Goal: Task Accomplishment & Management: Manage account settings

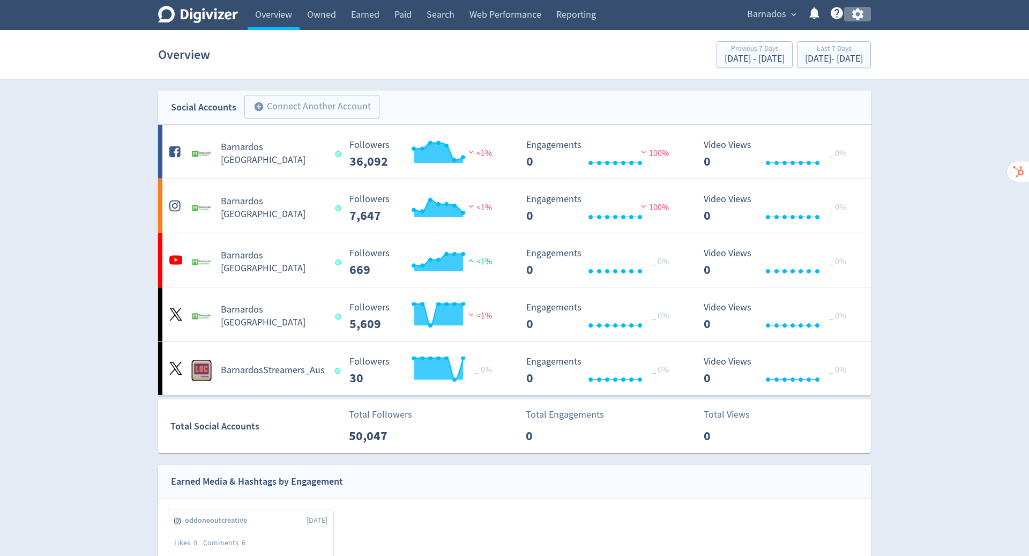
click at [861, 13] on icon "button" at bounding box center [857, 15] width 11 height 12
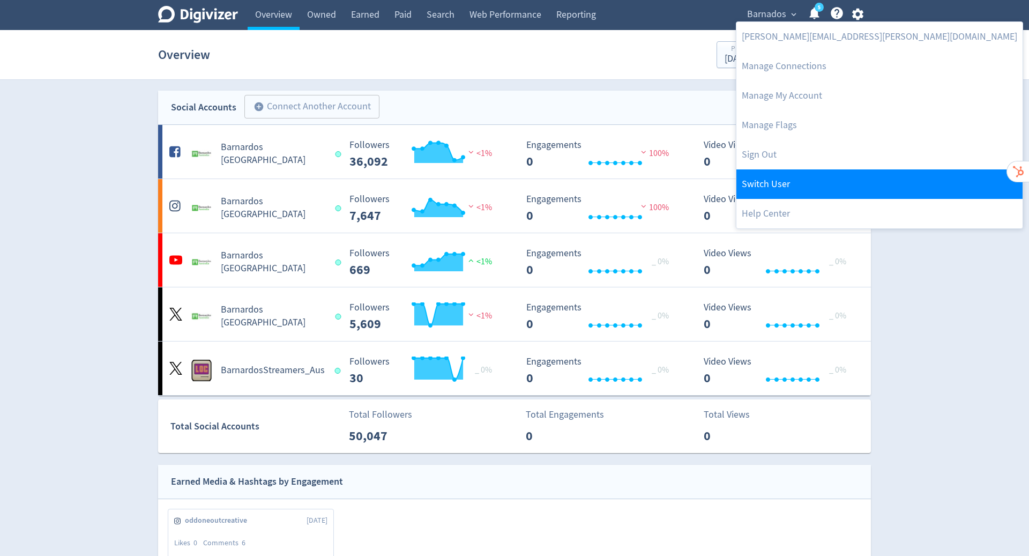
click at [811, 182] on link "Switch User" at bounding box center [879, 183] width 286 height 29
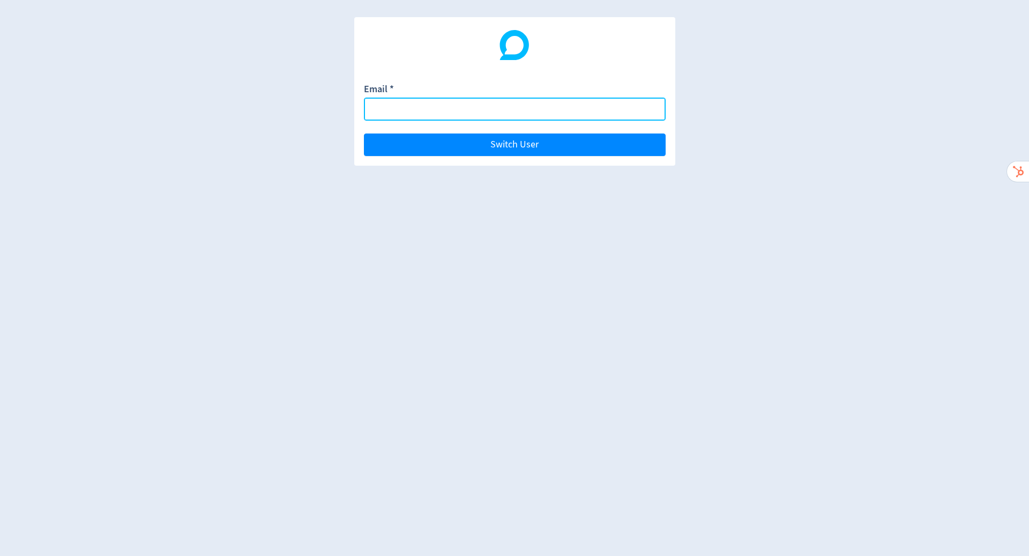
click at [515, 109] on input "Email *" at bounding box center [515, 109] width 302 height 23
paste input "[EMAIL_ADDRESS][DOMAIN_NAME]"
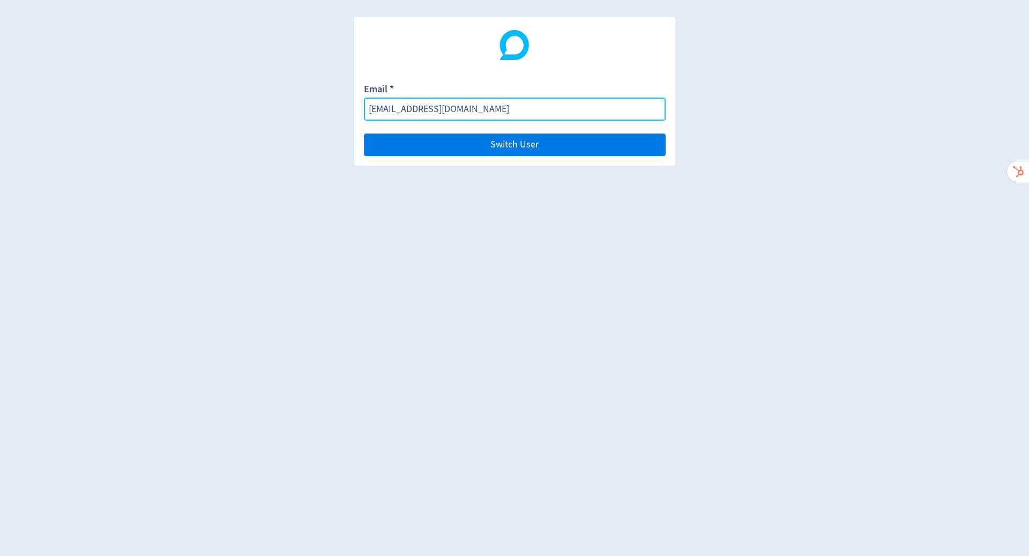
type input "[EMAIL_ADDRESS][DOMAIN_NAME]"
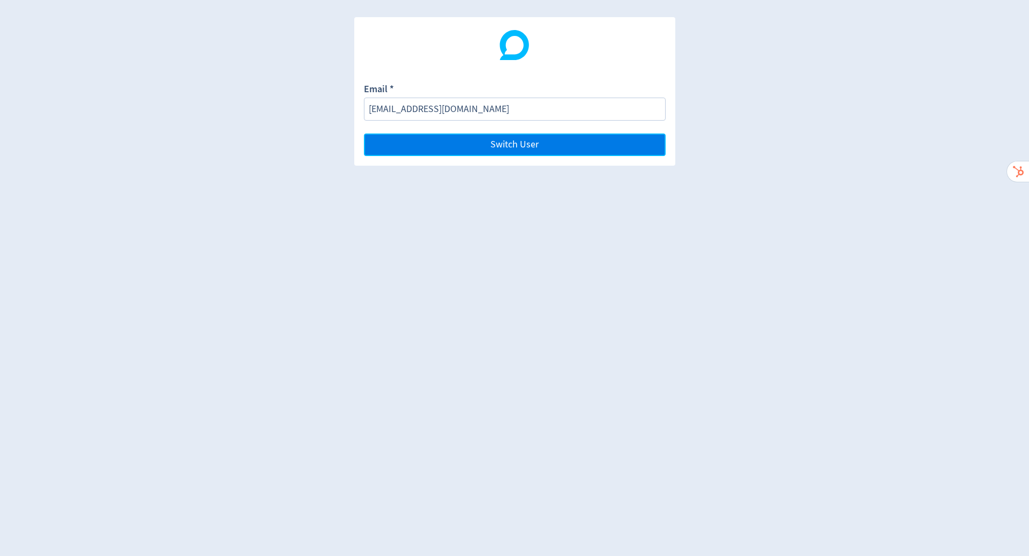
click at [557, 142] on button "Switch User" at bounding box center [515, 144] width 302 height 23
